Goal: Navigation & Orientation: Find specific page/section

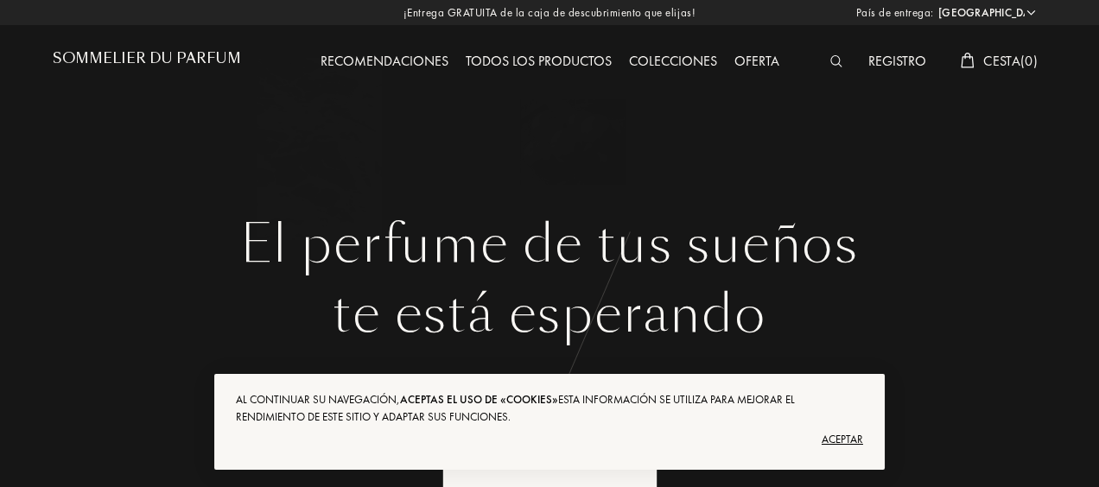
select select "ES"
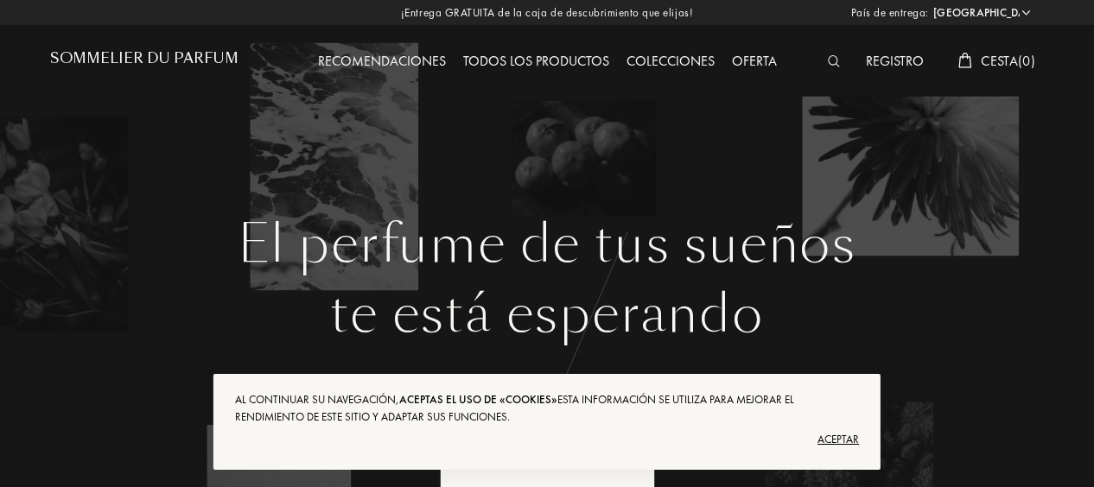
click at [847, 430] on div "Aceptar" at bounding box center [547, 440] width 624 height 28
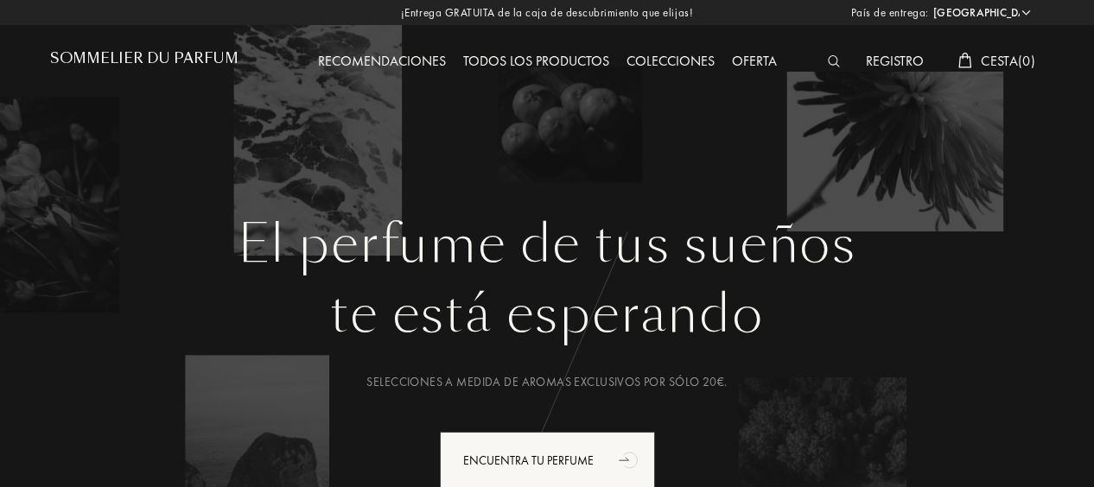
click at [535, 61] on div "Todos los productos" at bounding box center [536, 62] width 163 height 22
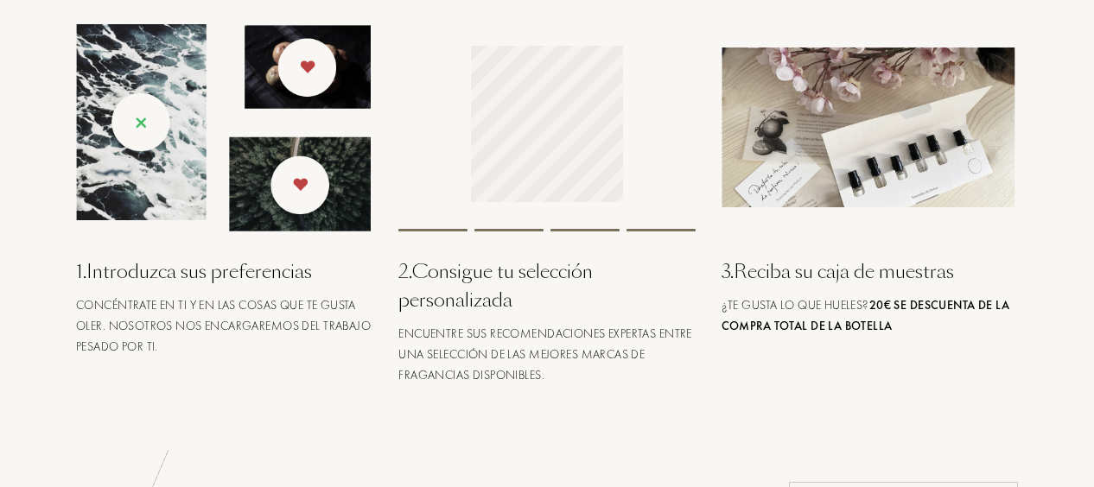
scroll to position [704, 0]
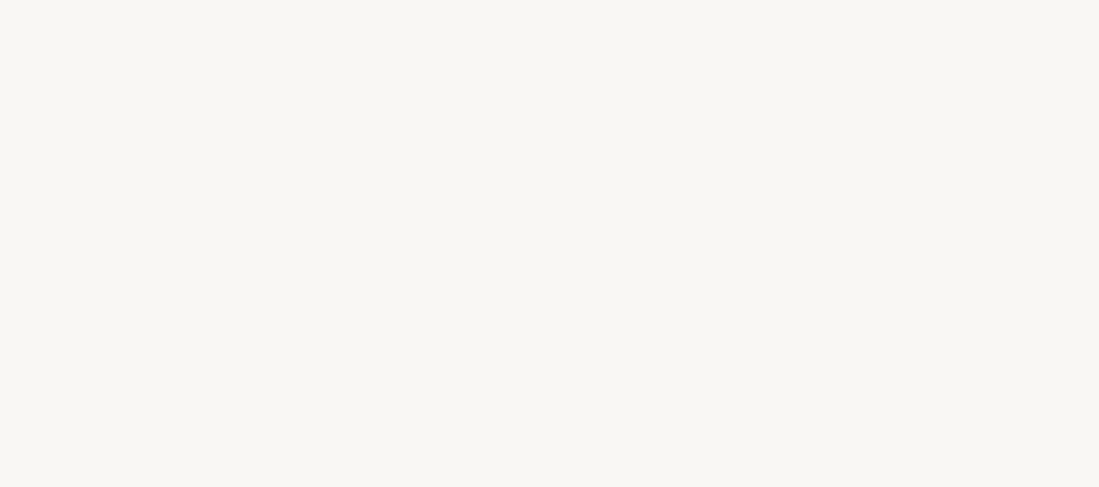
select select "ES"
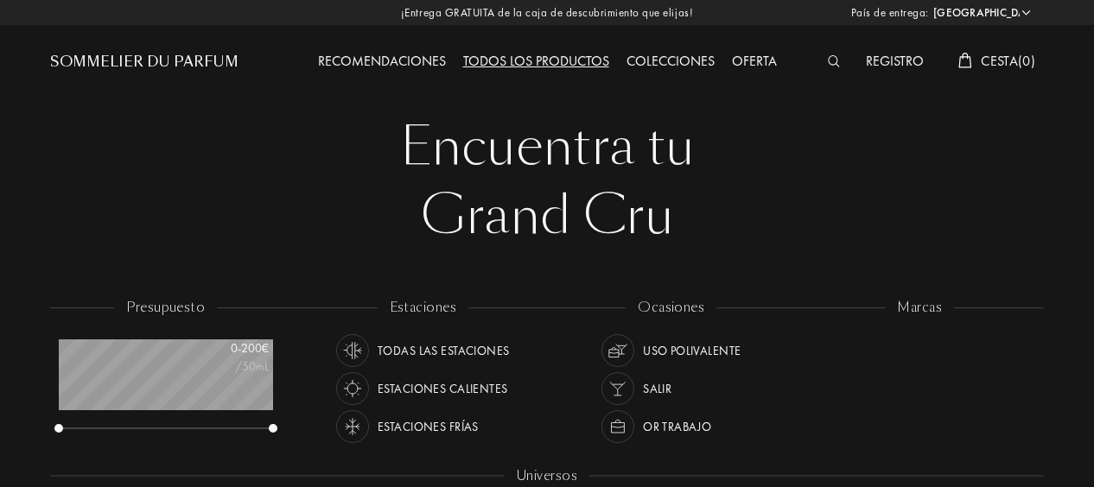
scroll to position [86, 214]
